Goal: Communication & Community: Answer question/provide support

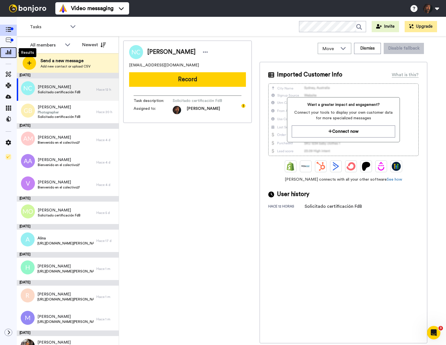
click at [4, 51] on span at bounding box center [8, 53] width 17 height 6
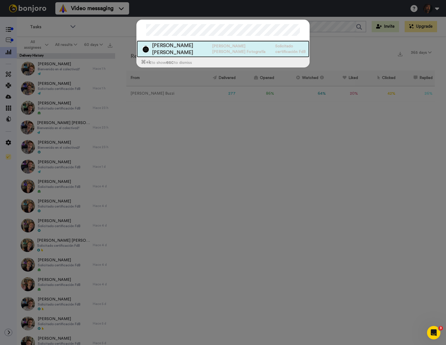
click at [196, 46] on span "Angel Garcia Ortega" at bounding box center [180, 49] width 57 height 14
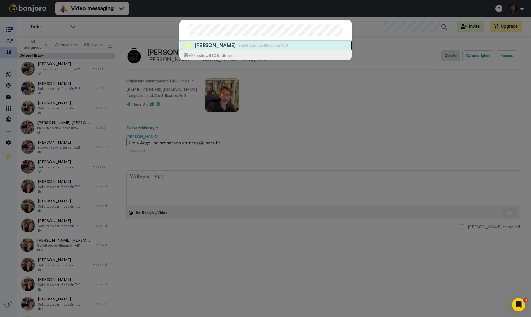
click at [249, 46] on span "Solicitado certificación FdB" at bounding box center [263, 46] width 49 height 6
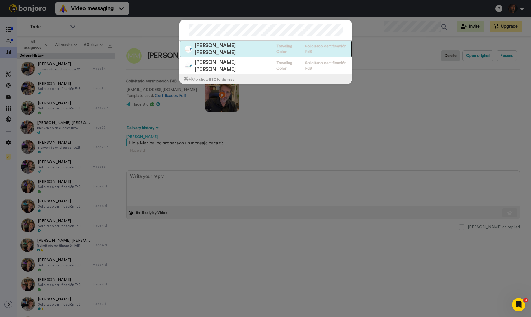
click at [236, 44] on span "Lorenzo López Rosales" at bounding box center [234, 49] width 79 height 14
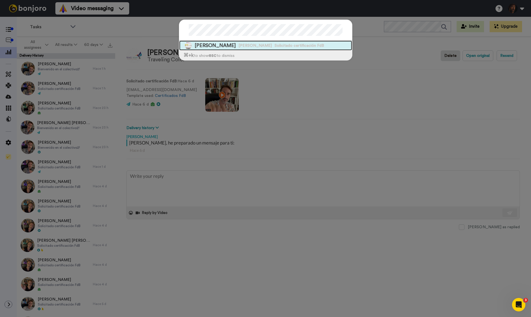
click at [220, 46] on span "Gaspare Morea" at bounding box center [215, 45] width 41 height 7
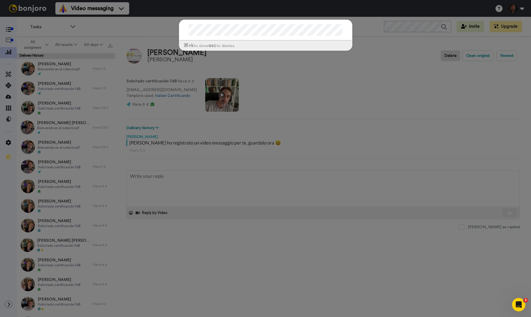
click at [264, 16] on div "⌘ +k to show esc to dismiss" at bounding box center [265, 38] width 185 height 48
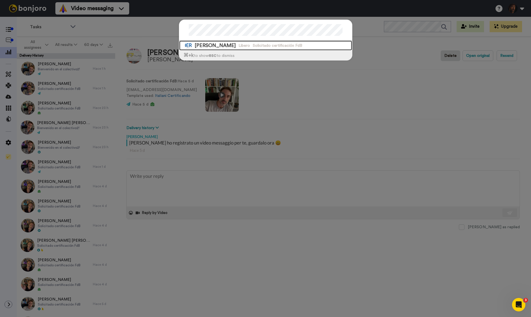
click at [217, 46] on span "[PERSON_NAME]" at bounding box center [215, 45] width 41 height 7
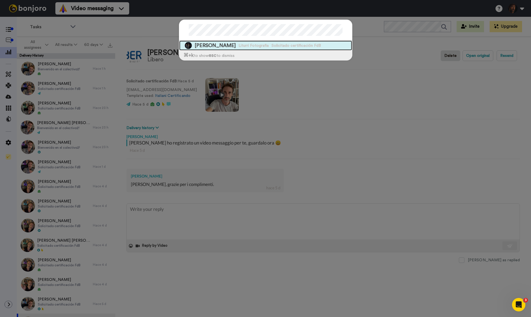
click at [225, 48] on span "Francesco Liturri" at bounding box center [215, 45] width 41 height 7
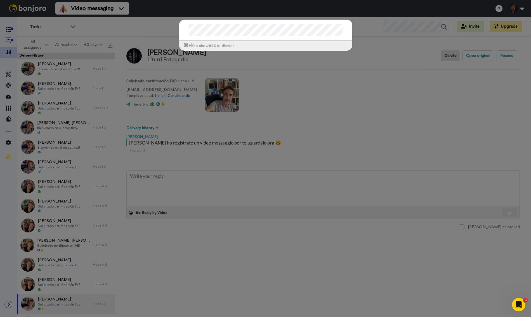
type textarea "x"
click at [372, 56] on div "⌘ +k to show esc to dismiss" at bounding box center [265, 158] width 531 height 317
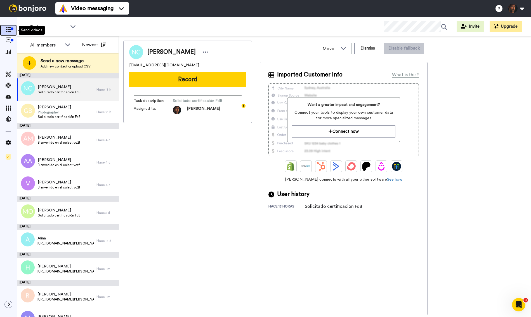
drag, startPoint x: 10, startPoint y: 30, endPoint x: 32, endPoint y: 25, distance: 22.7
click at [10, 30] on icon at bounding box center [9, 29] width 6 height 5
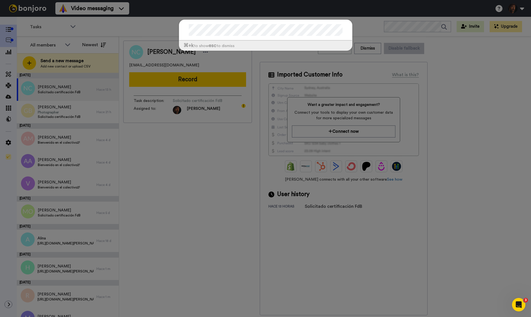
click at [11, 40] on div "⌘ +k to show esc to dismiss" at bounding box center [265, 158] width 531 height 317
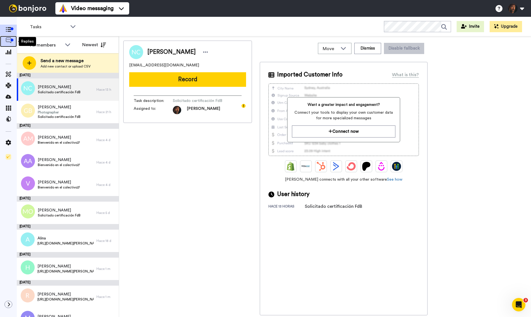
click at [11, 40] on div at bounding box center [12, 40] width 3 height 3
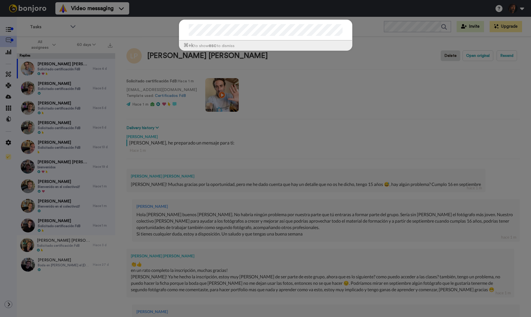
type textarea "x"
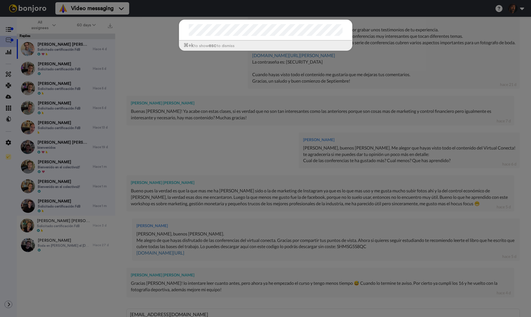
type textarea "fotograforubino@gmail.com"
type textarea "x"
click at [306, 22] on div at bounding box center [265, 30] width 173 height 21
click at [33, 12] on div "⌘ +k to show esc to dismiss" at bounding box center [265, 158] width 531 height 317
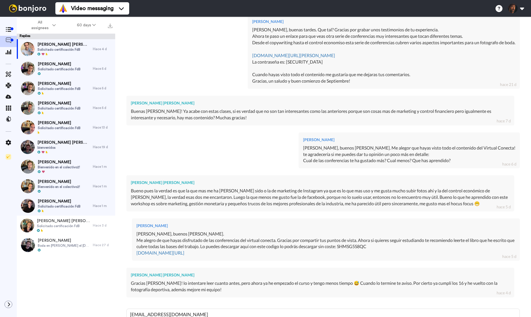
scroll to position [0, 0]
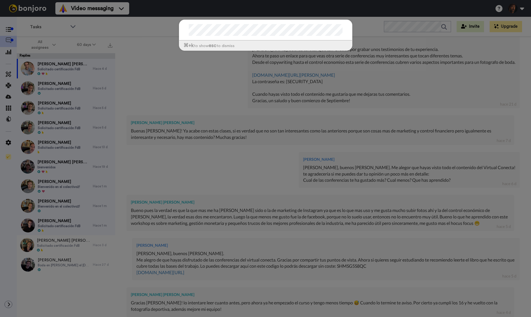
click at [274, 43] on div "⌘ +k to show esc to dismiss" at bounding box center [265, 35] width 173 height 31
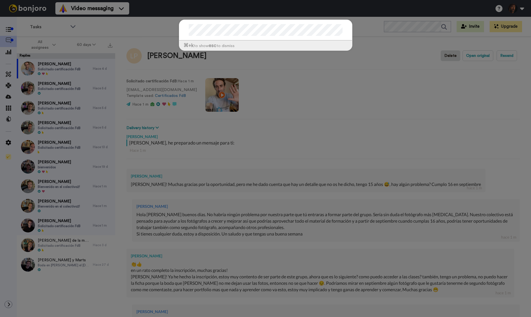
click at [125, 30] on div "⌘ +k to show esc to dismiss" at bounding box center [265, 158] width 531 height 317
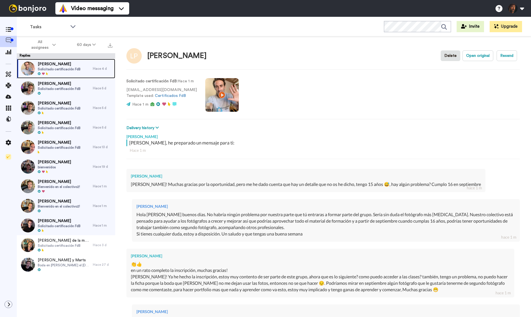
click at [57, 68] on span "Solicitado certificación FdB" at bounding box center [59, 69] width 43 height 4
click at [76, 64] on span "[PERSON_NAME]" at bounding box center [59, 64] width 43 height 6
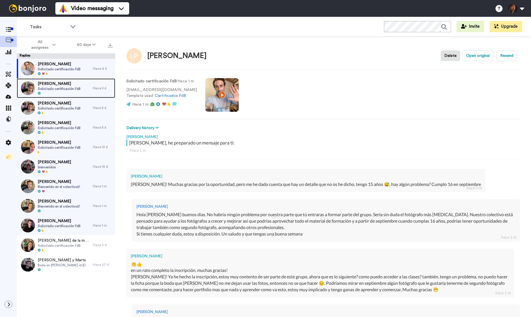
click at [69, 85] on span "[PERSON_NAME]" at bounding box center [59, 84] width 43 height 6
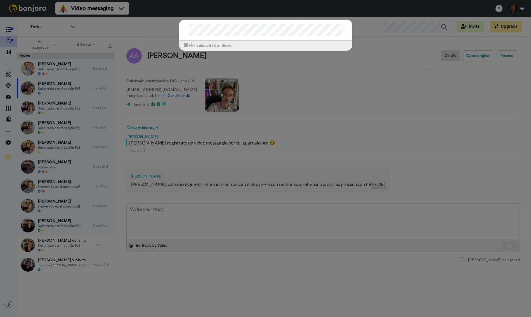
click at [314, 21] on div at bounding box center [265, 30] width 173 height 21
click at [56, 65] on div "⌘ +k to show esc to dismiss" at bounding box center [265, 158] width 531 height 317
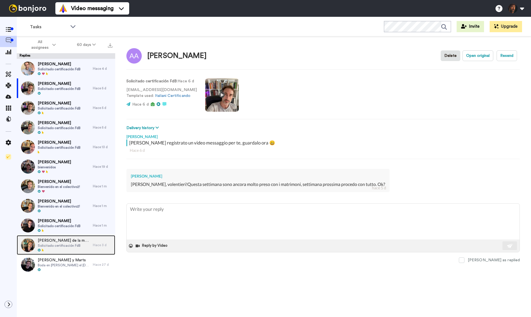
click at [63, 246] on span "Solicitado certificación FdB" at bounding box center [64, 245] width 52 height 4
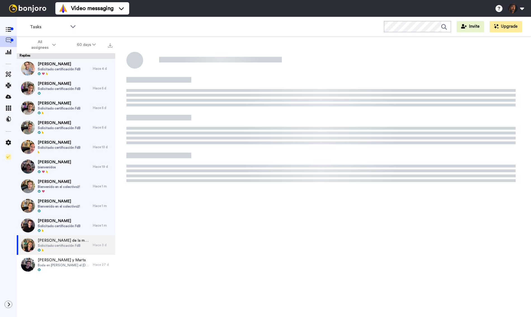
type textarea "x"
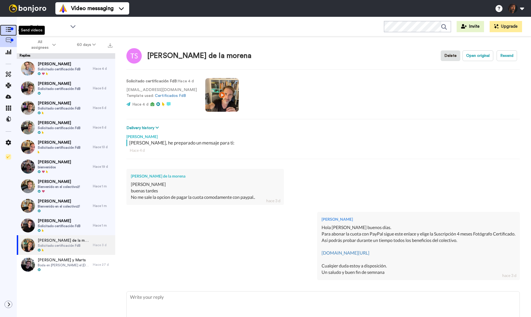
click at [12, 29] on div at bounding box center [12, 28] width 3 height 3
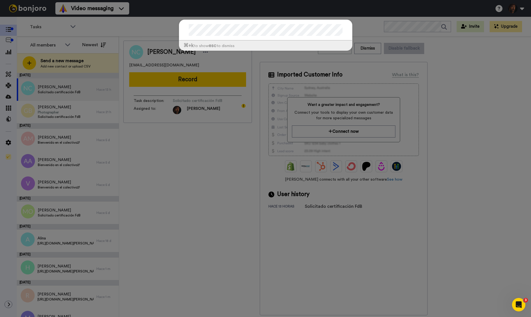
click at [282, 38] on div at bounding box center [265, 30] width 173 height 21
click at [9, 40] on div "⌘ +k to show esc to dismiss" at bounding box center [265, 158] width 531 height 317
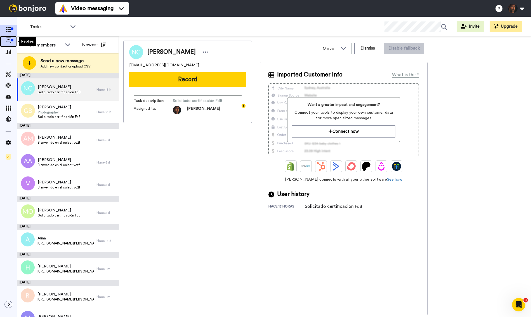
click at [9, 40] on icon at bounding box center [9, 40] width 6 height 6
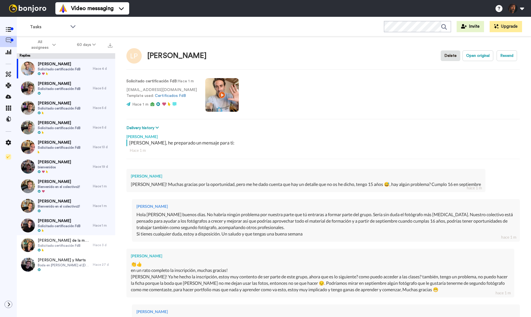
type textarea "x"
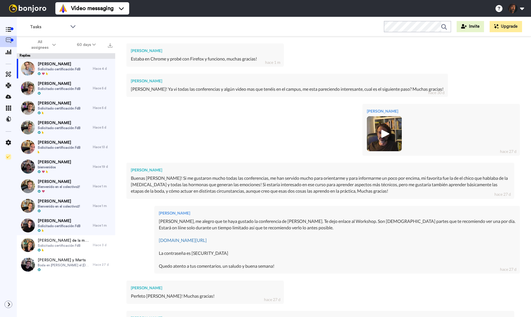
scroll to position [432, 0]
